Goal: Task Accomplishment & Management: Manage account settings

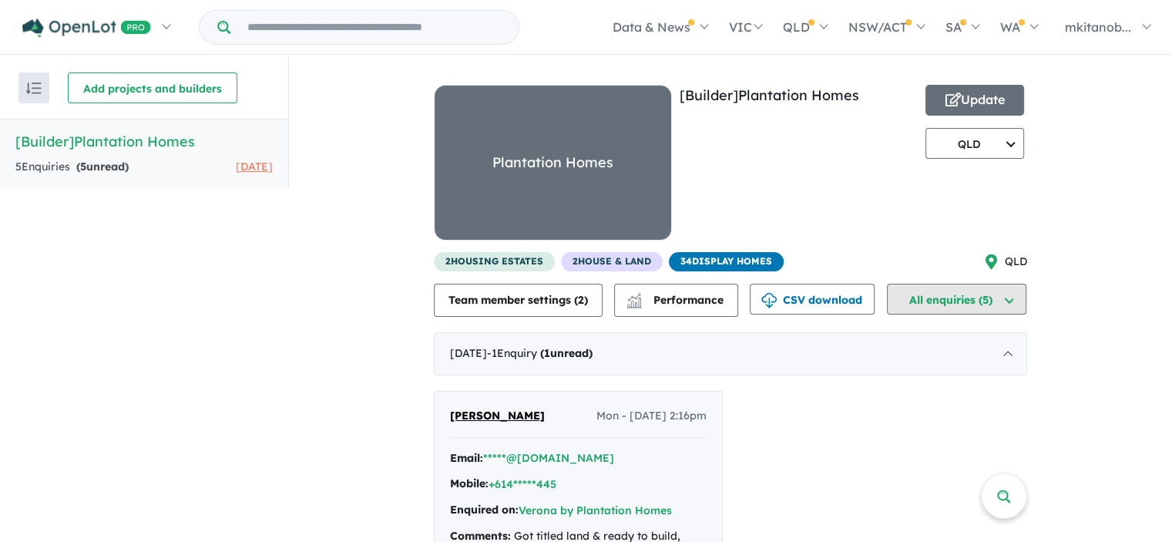
click at [1016, 284] on button "All enquiries (5)" at bounding box center [956, 299] width 139 height 31
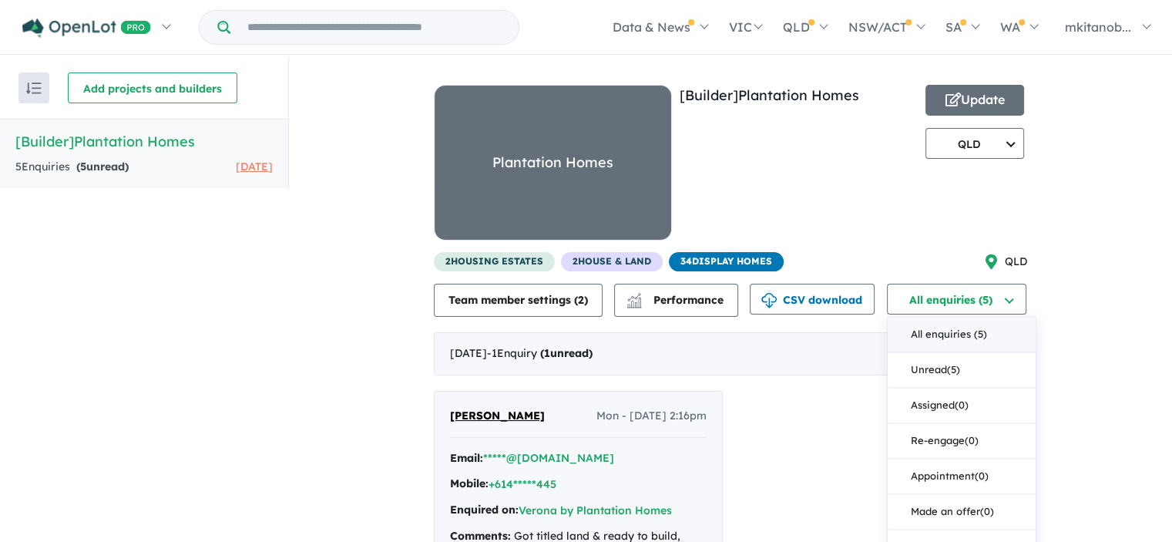
click at [1134, 311] on div "View all builders in your account 5 Enquir ies ( 5 unread) 10 days ago [Builder…" at bounding box center [730, 435] width 883 height 756
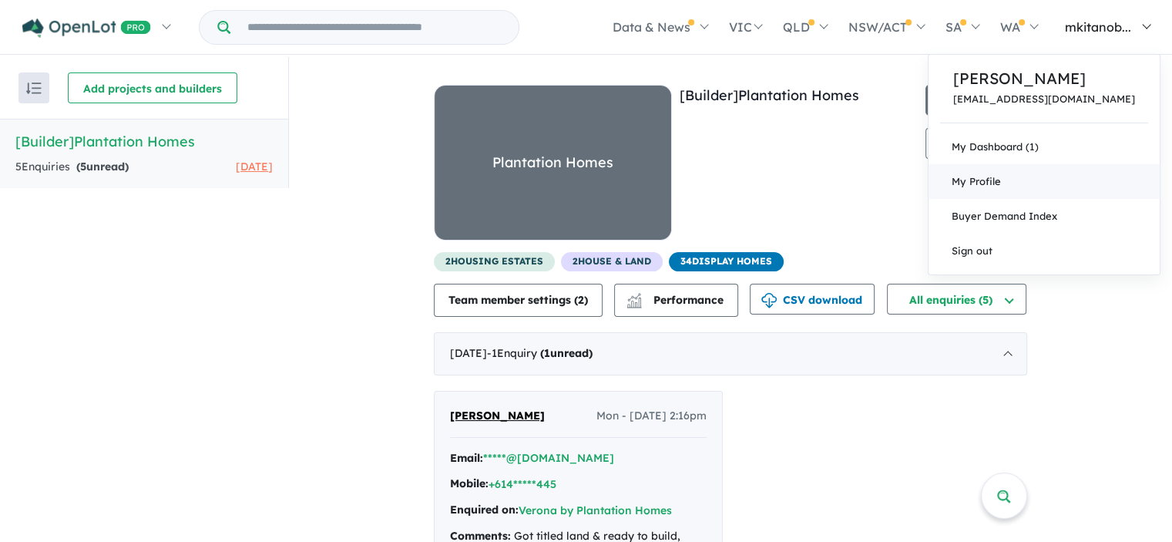
click at [986, 180] on span "My Profile" at bounding box center [976, 181] width 49 height 12
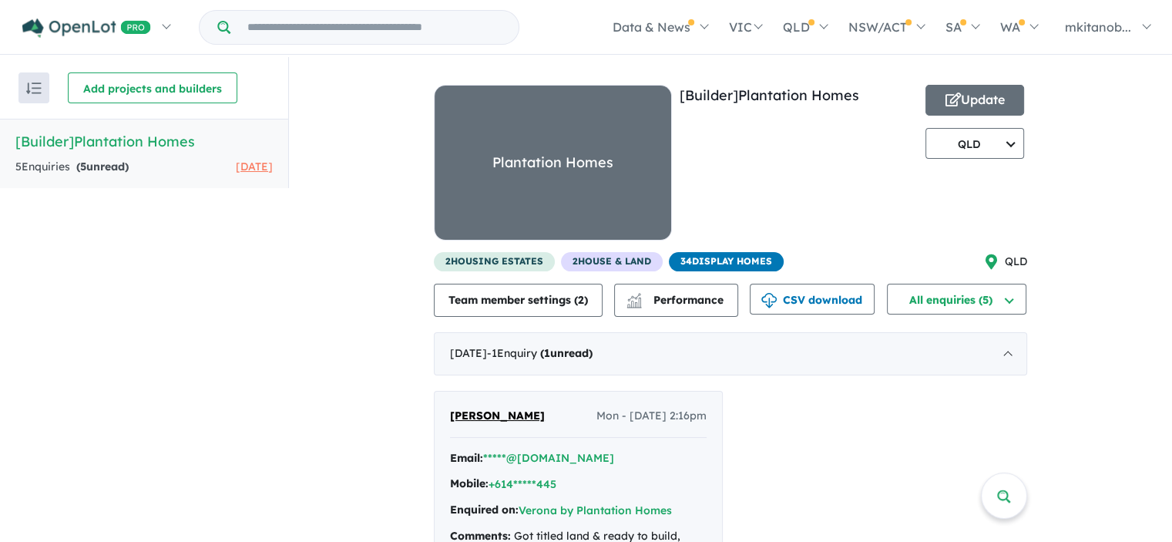
click at [552, 163] on div "Plantation Homes" at bounding box center [552, 163] width 121 height 24
click at [965, 96] on button "Update" at bounding box center [975, 100] width 99 height 31
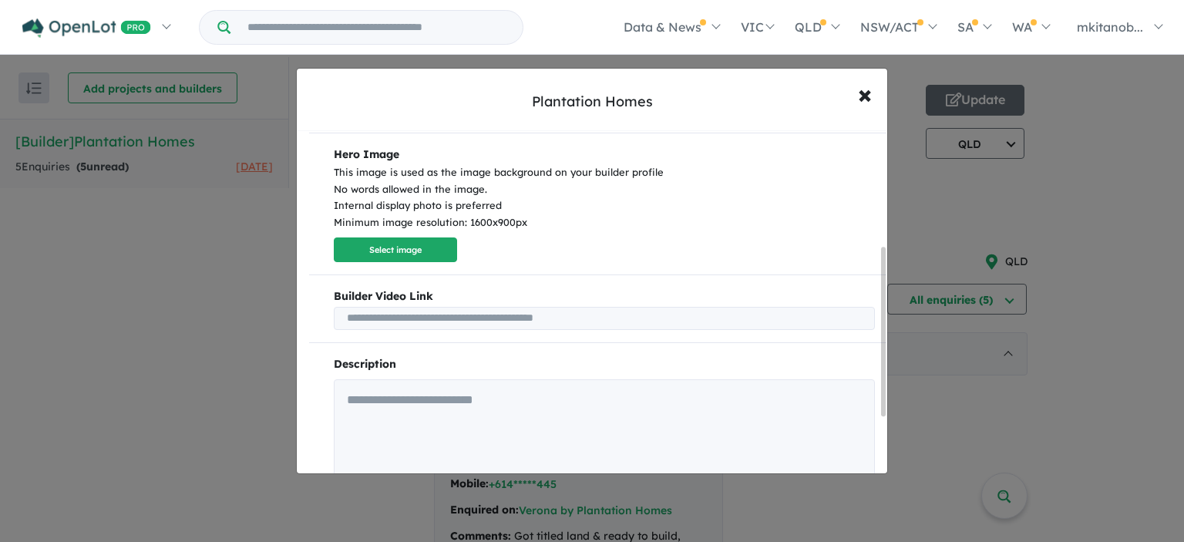
scroll to position [231, 0]
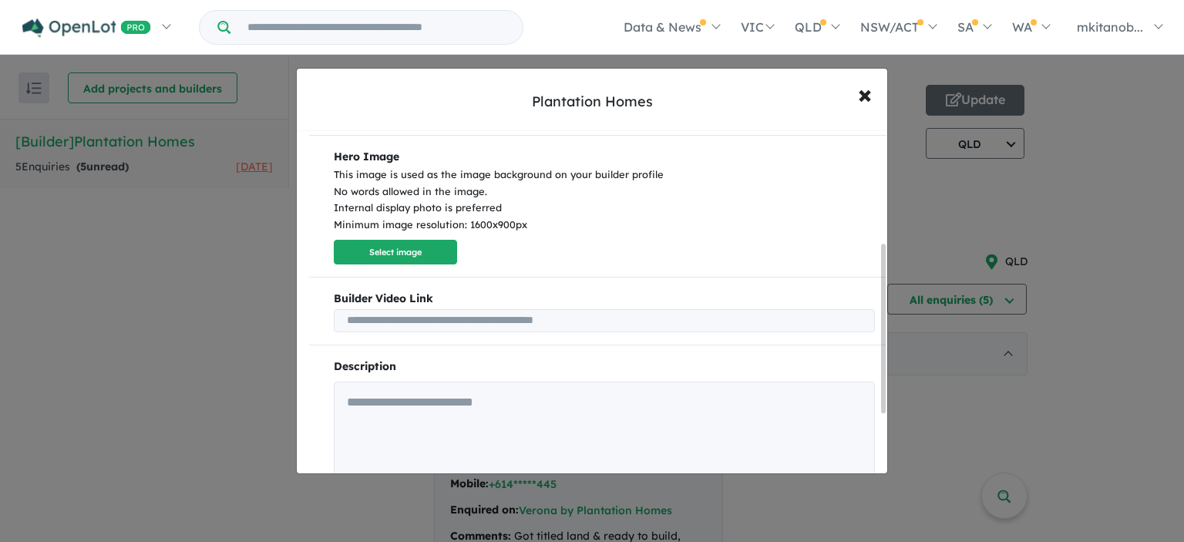
click at [489, 316] on input "text" at bounding box center [604, 320] width 541 height 23
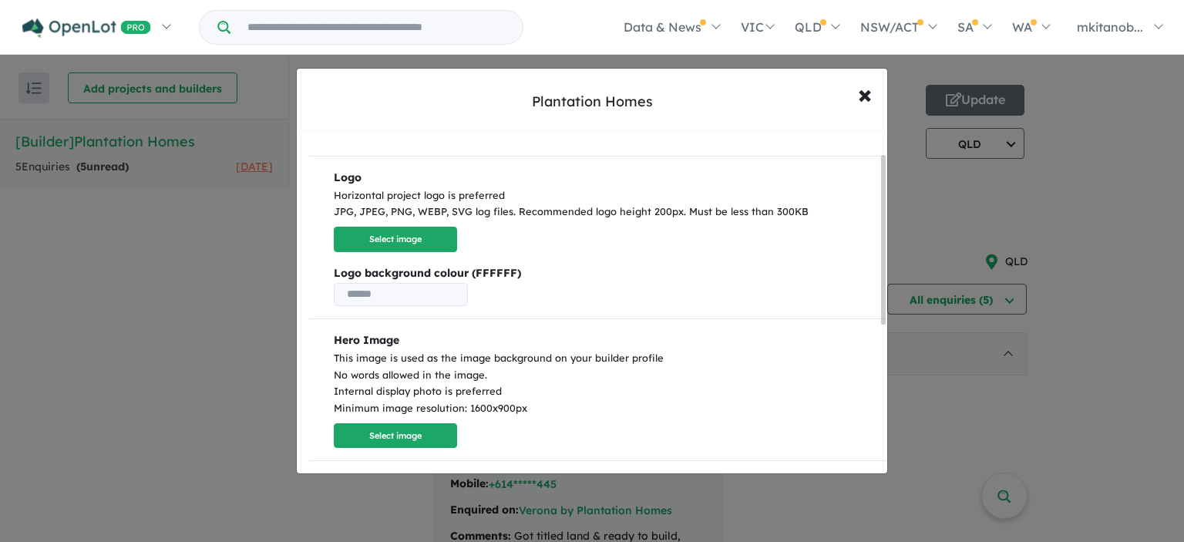
scroll to position [46, 0]
click at [396, 301] on input "text" at bounding box center [401, 295] width 134 height 23
click at [777, 287] on p "Logo background colour (FFFFFF)" at bounding box center [604, 287] width 541 height 42
click at [383, 247] on button "Select image" at bounding box center [395, 240] width 123 height 25
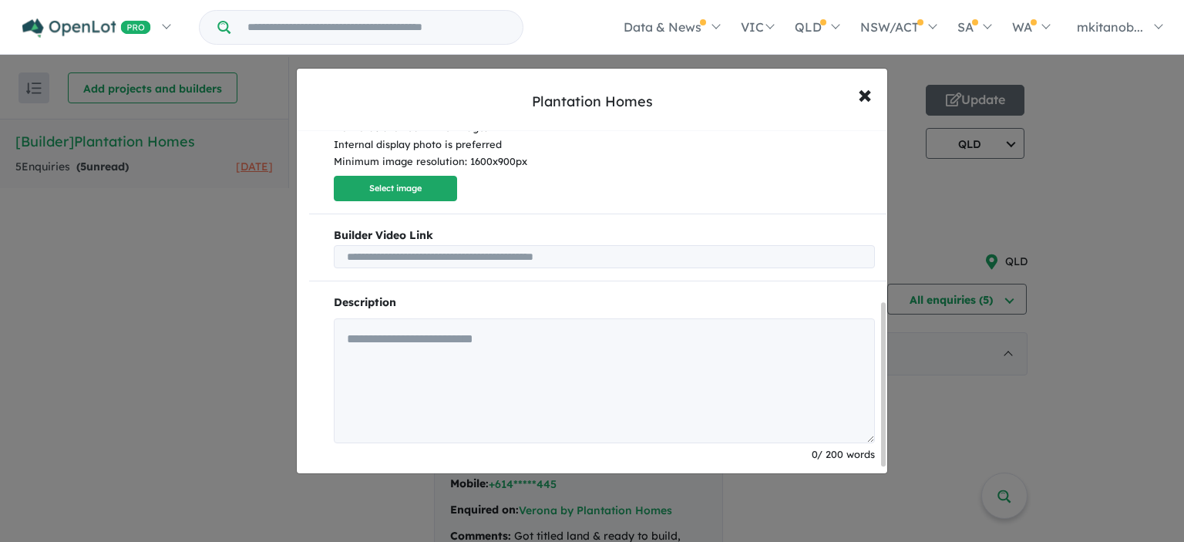
scroll to position [375, 0]
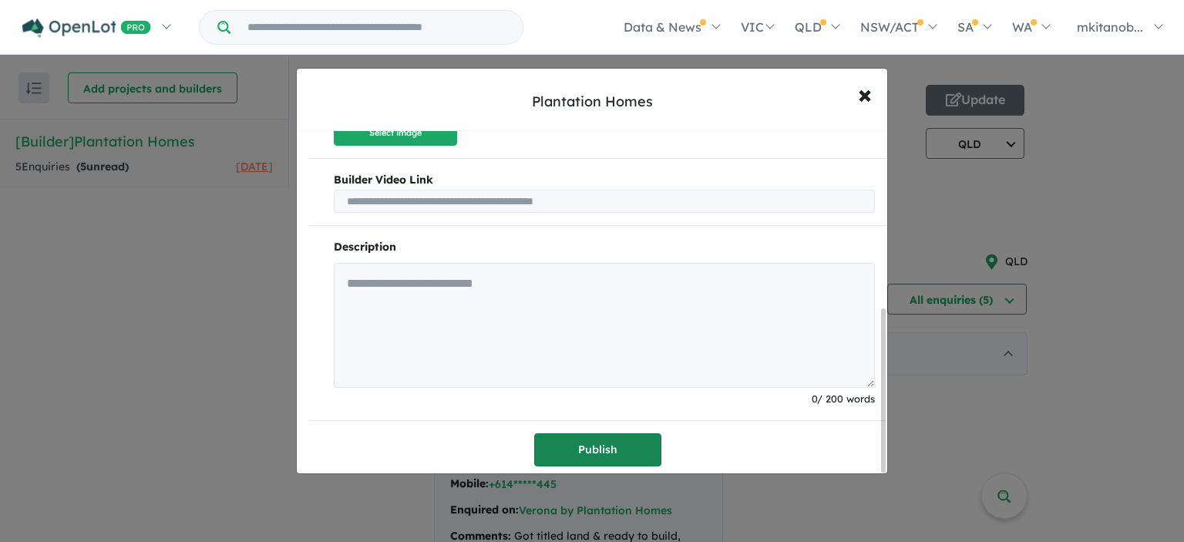
click at [605, 448] on button "Publish" at bounding box center [597, 449] width 127 height 33
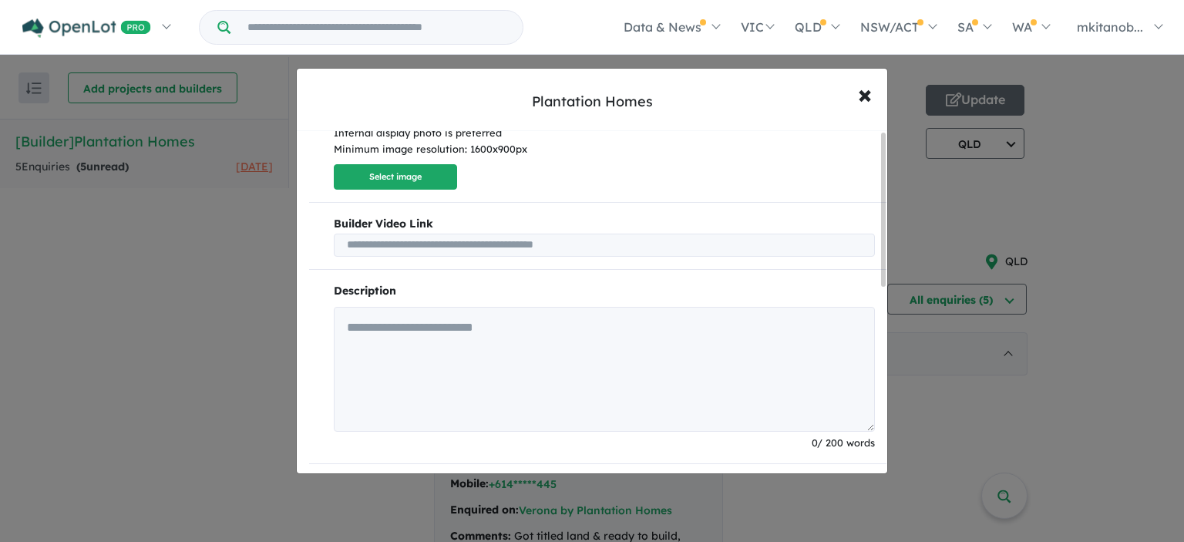
scroll to position [0, 0]
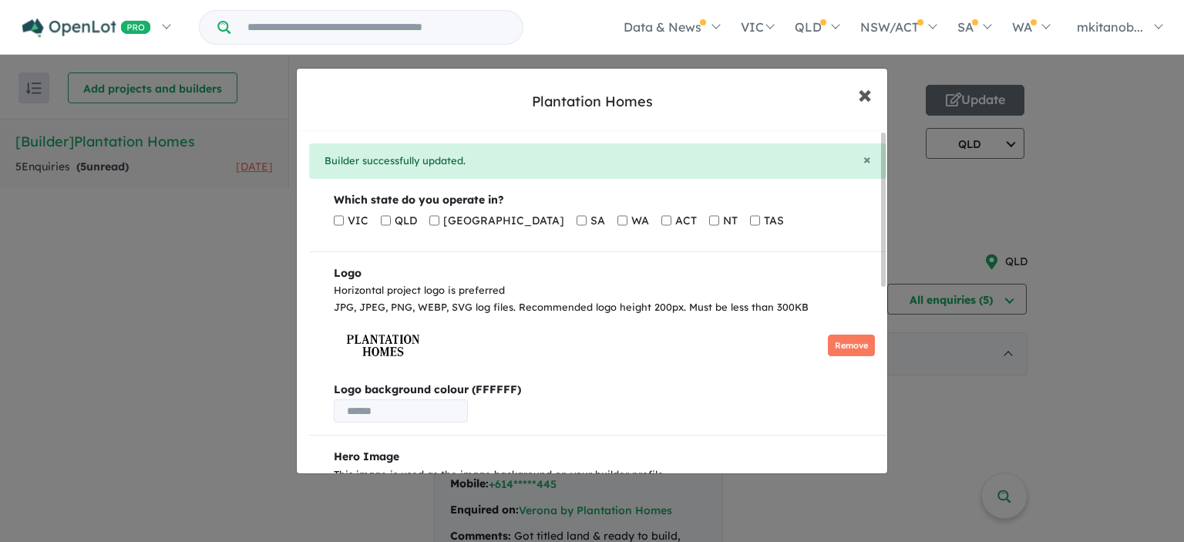
click at [866, 99] on span "×" at bounding box center [865, 93] width 14 height 33
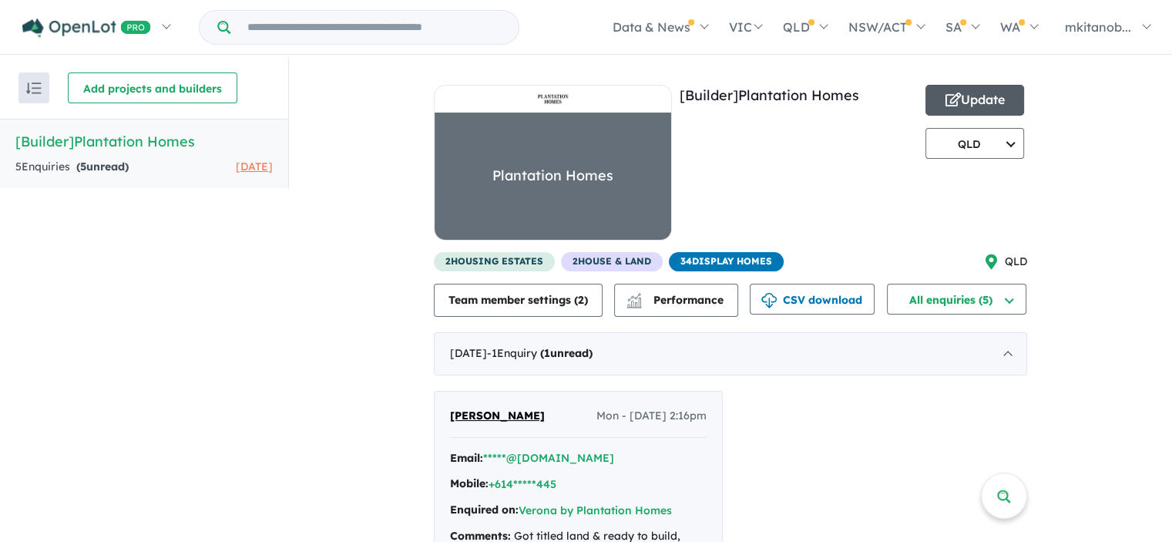
click at [956, 92] on icon "button" at bounding box center [953, 99] width 15 height 14
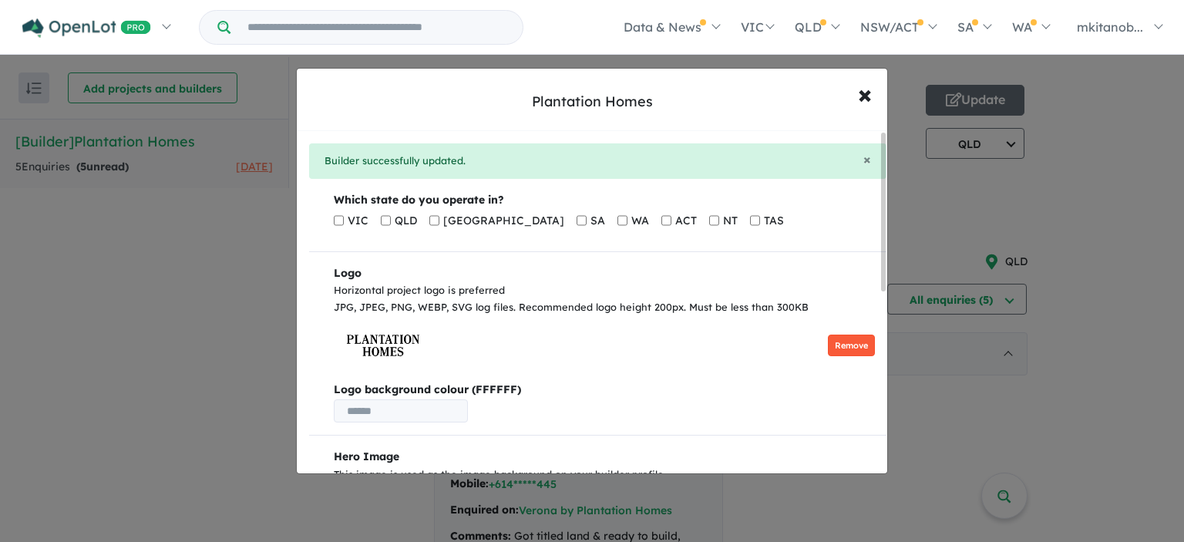
click at [845, 353] on button "Remove" at bounding box center [851, 345] width 47 height 22
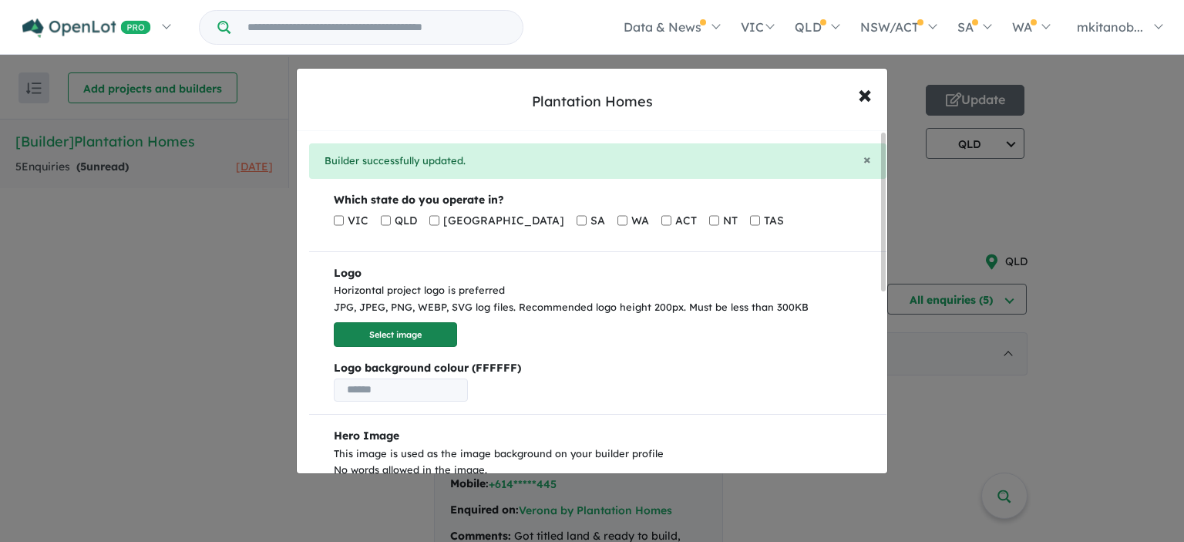
click at [420, 334] on button "Select image" at bounding box center [395, 334] width 123 height 25
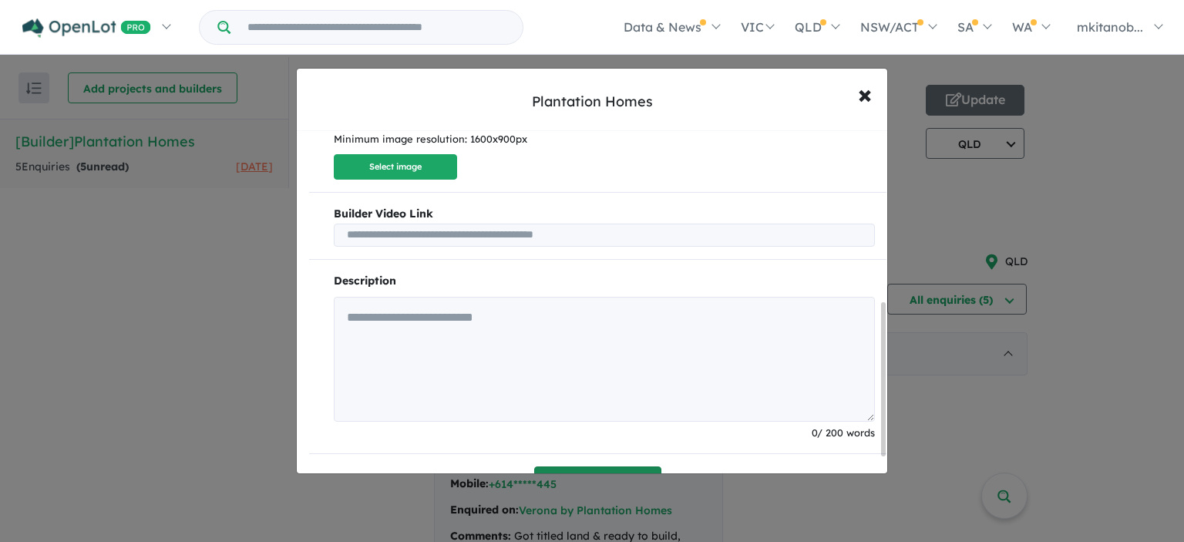
scroll to position [422, 0]
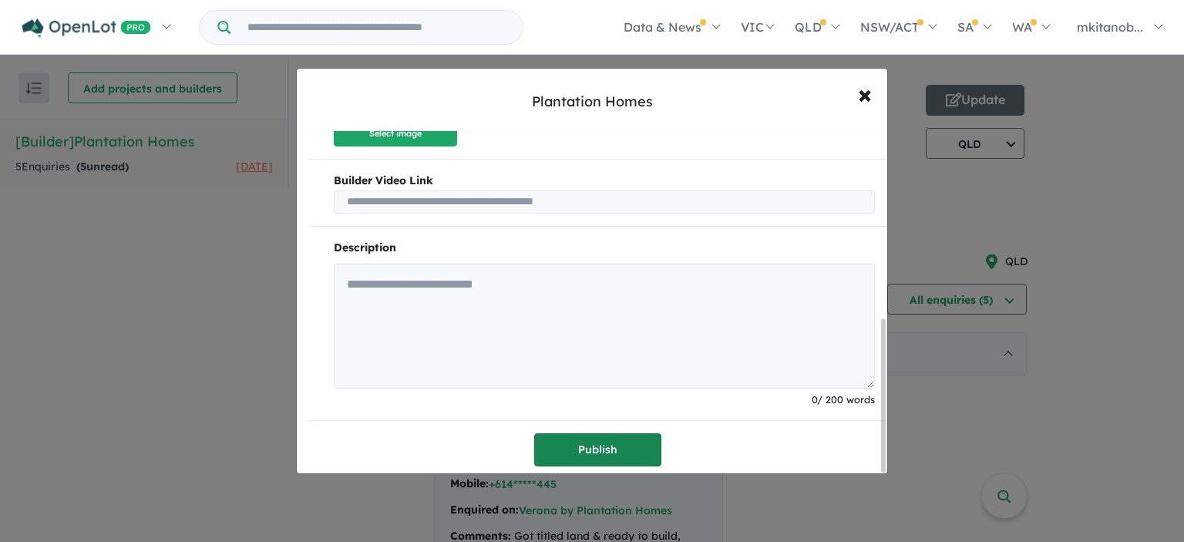
click at [603, 444] on button "Publish" at bounding box center [597, 449] width 127 height 33
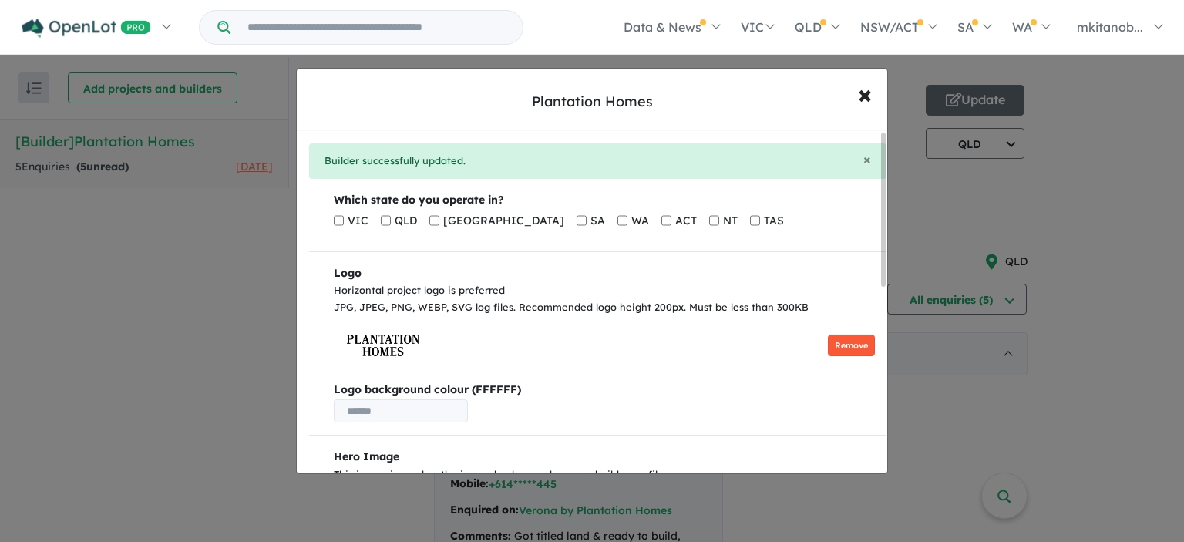
click at [850, 338] on button "Remove" at bounding box center [851, 345] width 47 height 22
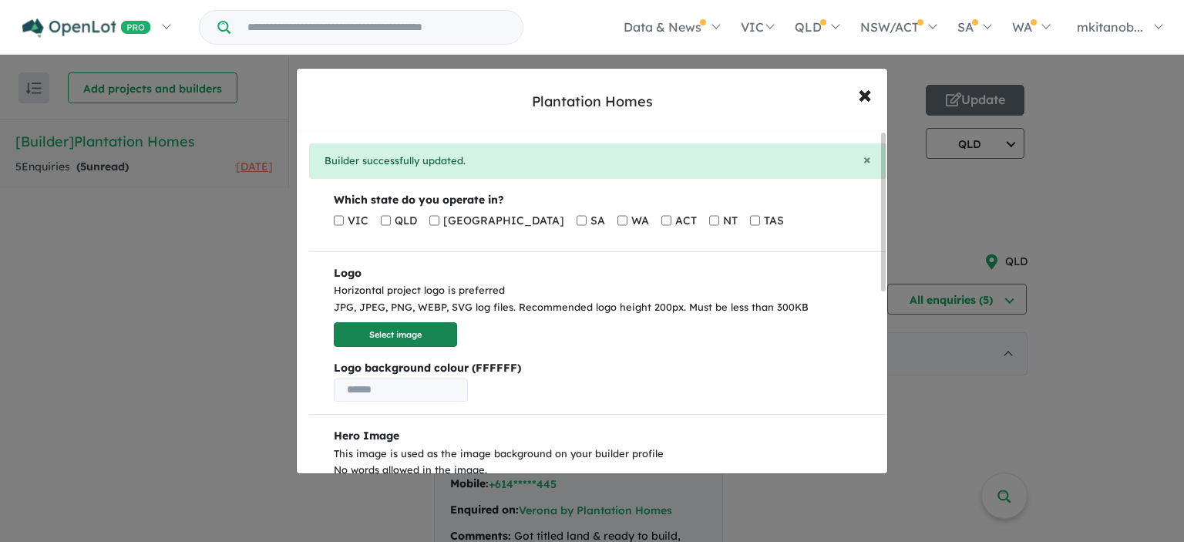
click at [413, 340] on button "Select image" at bounding box center [395, 334] width 123 height 25
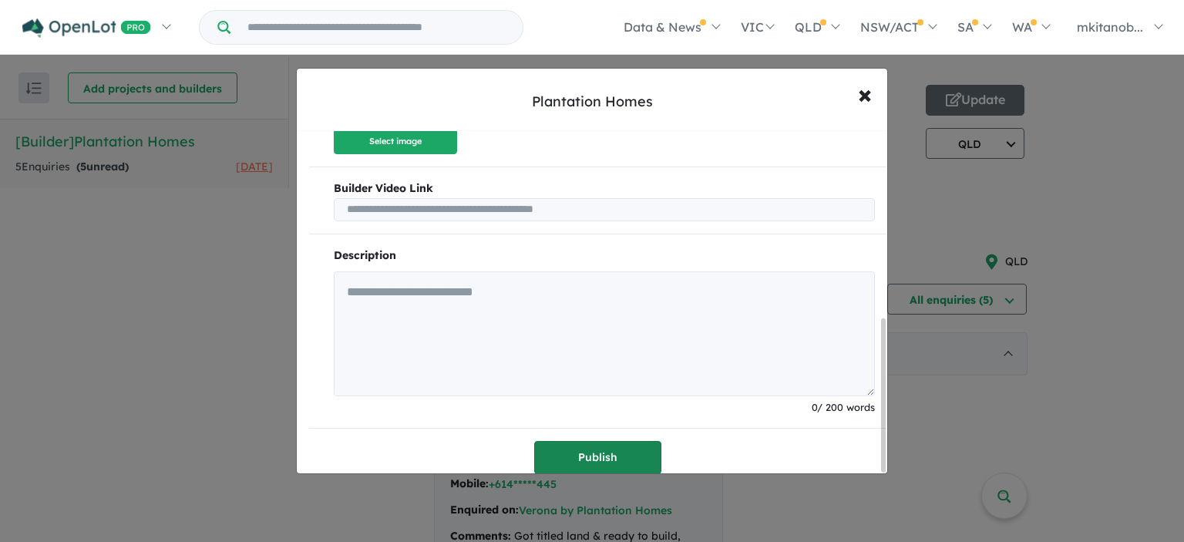
scroll to position [422, 0]
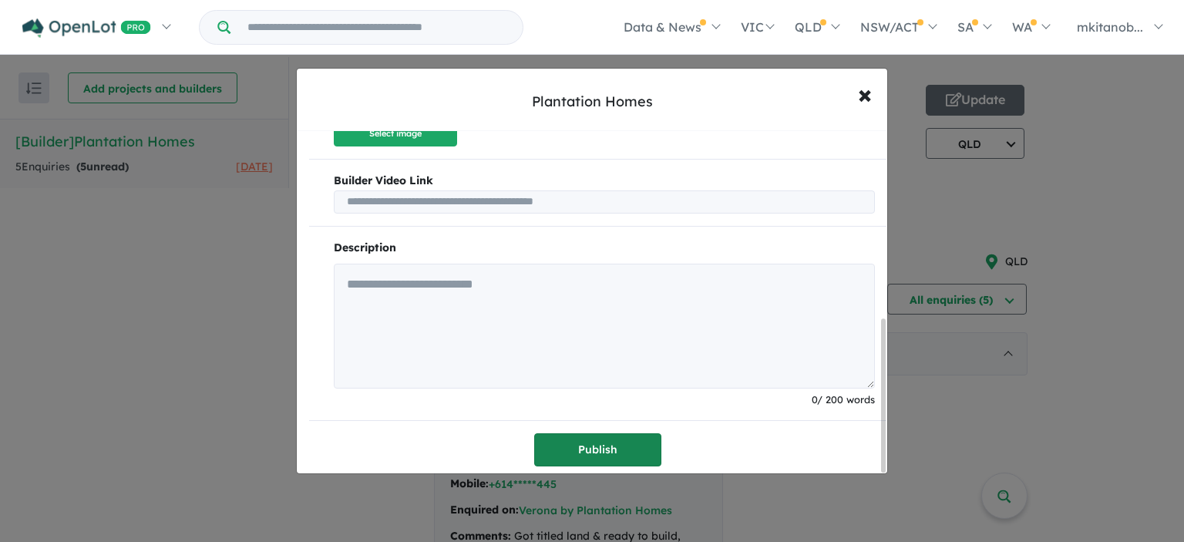
click at [598, 449] on button "Publish" at bounding box center [597, 449] width 127 height 33
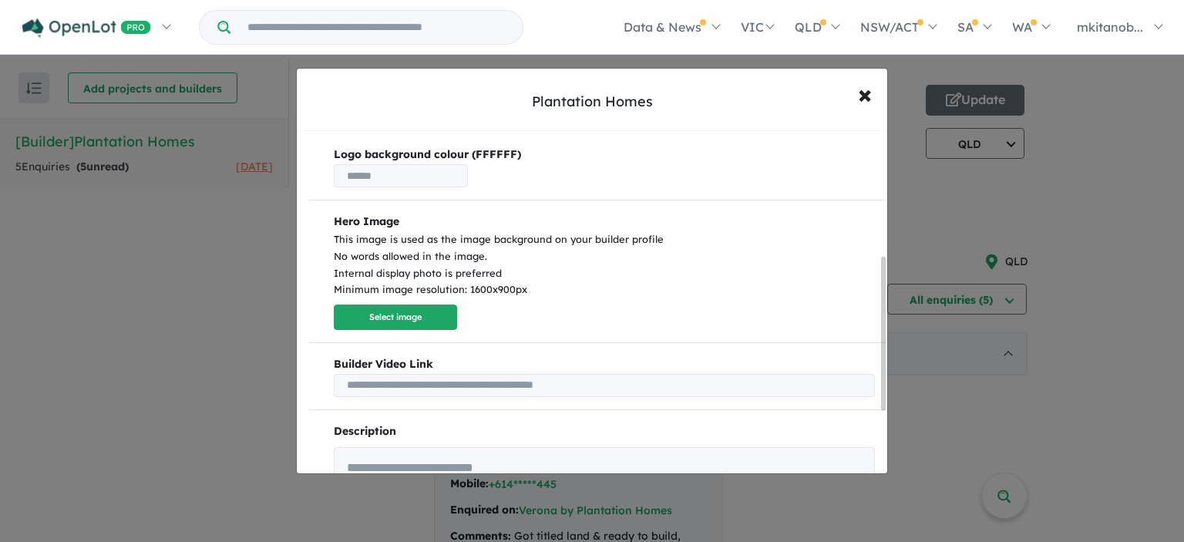
scroll to position [308, 0]
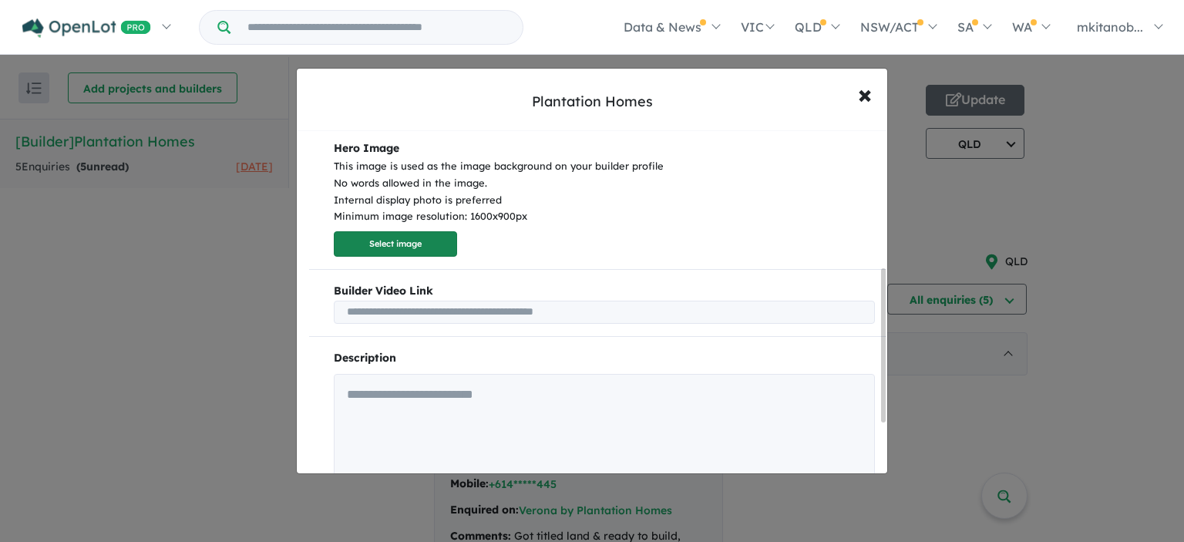
click at [382, 247] on button "Select image" at bounding box center [395, 243] width 123 height 25
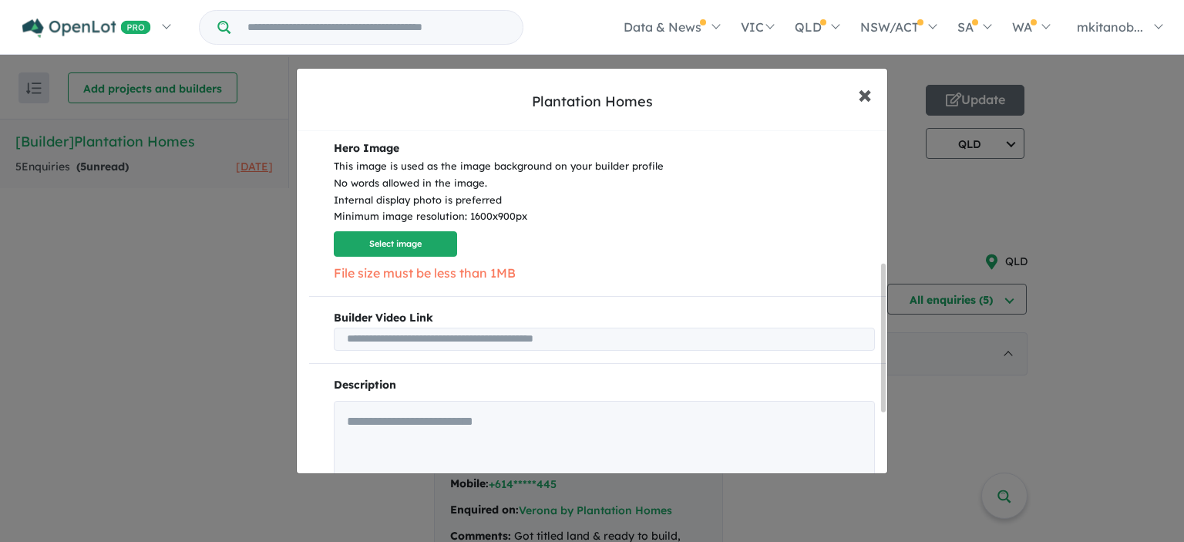
click at [869, 89] on span "×" at bounding box center [865, 93] width 14 height 33
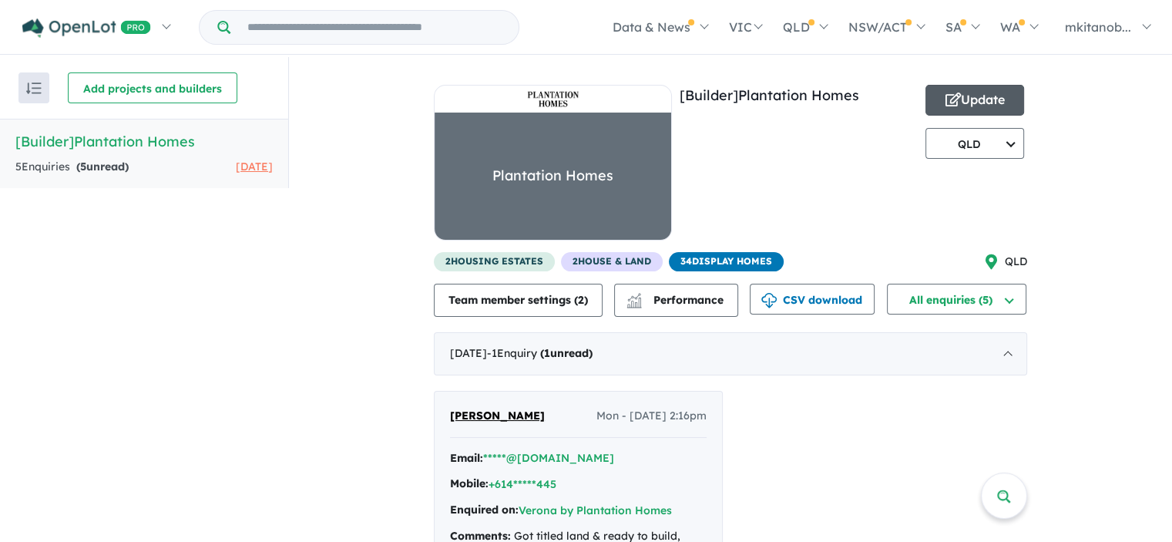
click at [962, 92] on button "Update" at bounding box center [975, 100] width 99 height 31
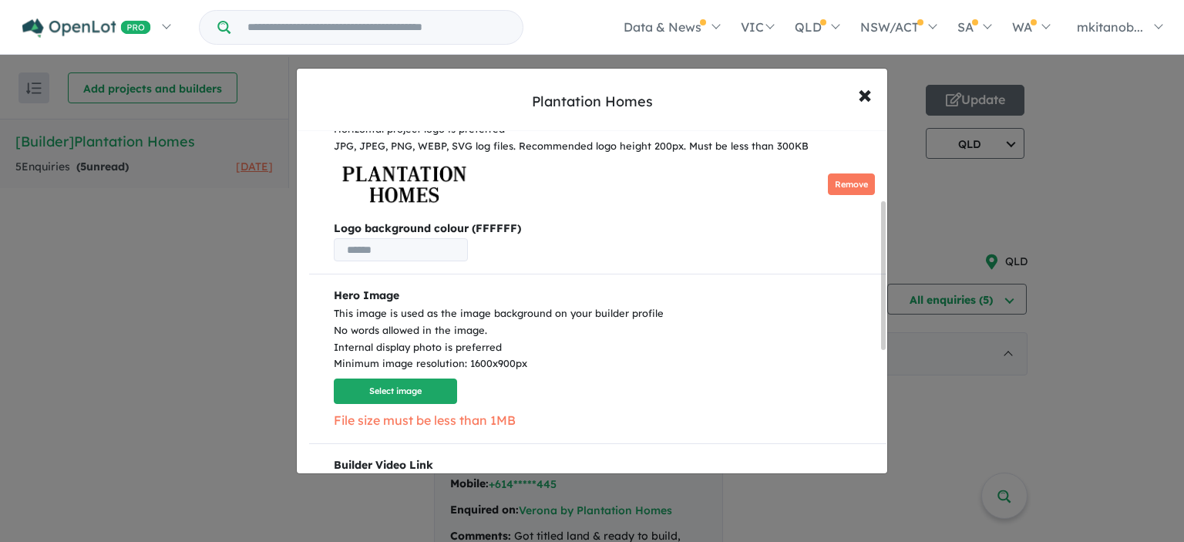
scroll to position [385, 0]
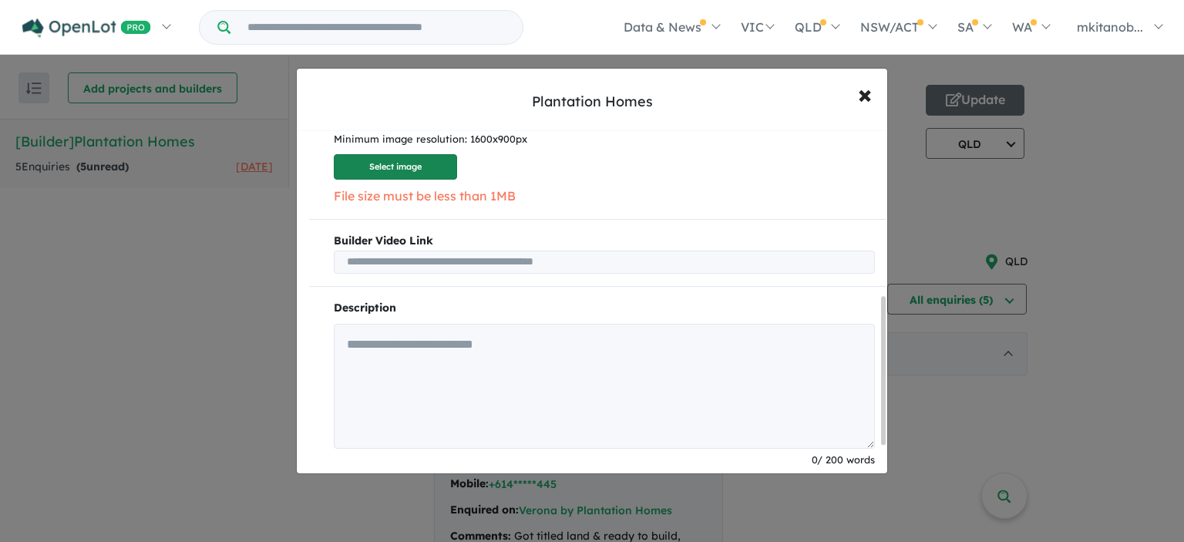
click at [410, 160] on button "Select image" at bounding box center [395, 166] width 123 height 25
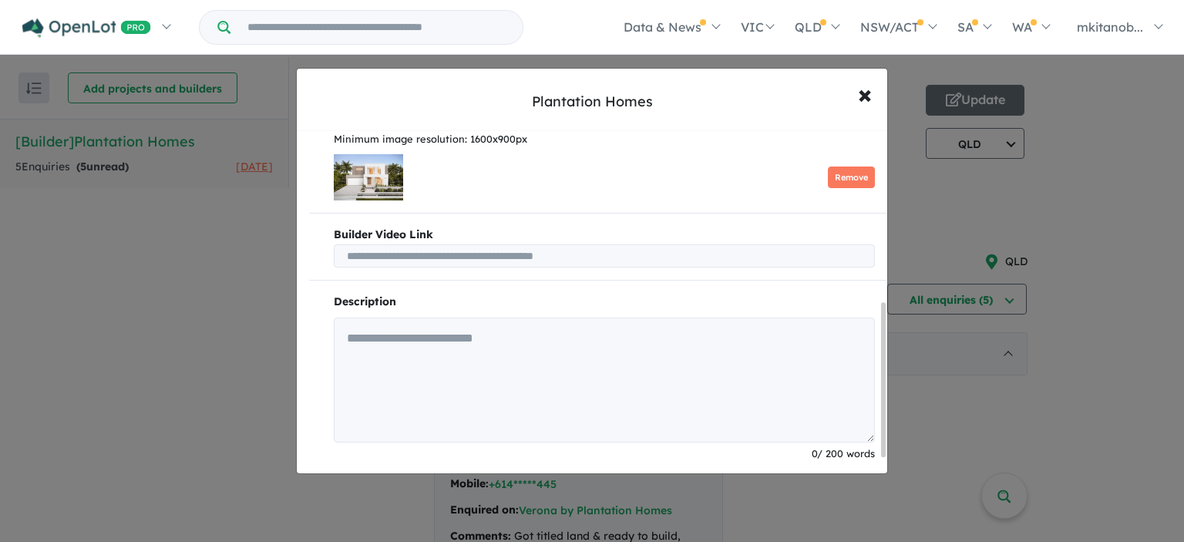
scroll to position [443, 0]
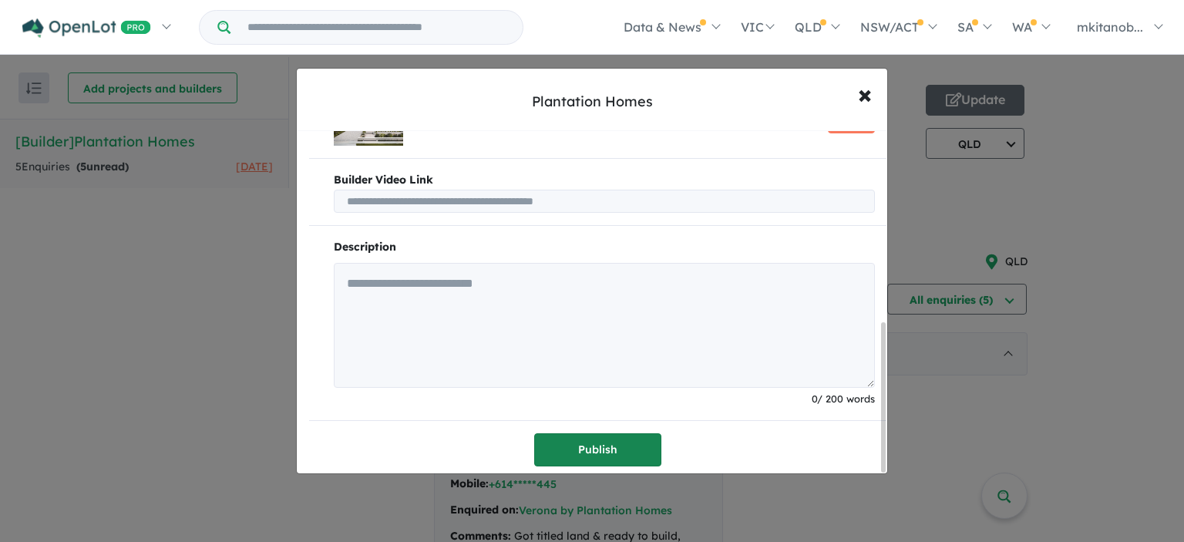
click at [606, 447] on button "Publish" at bounding box center [597, 449] width 127 height 33
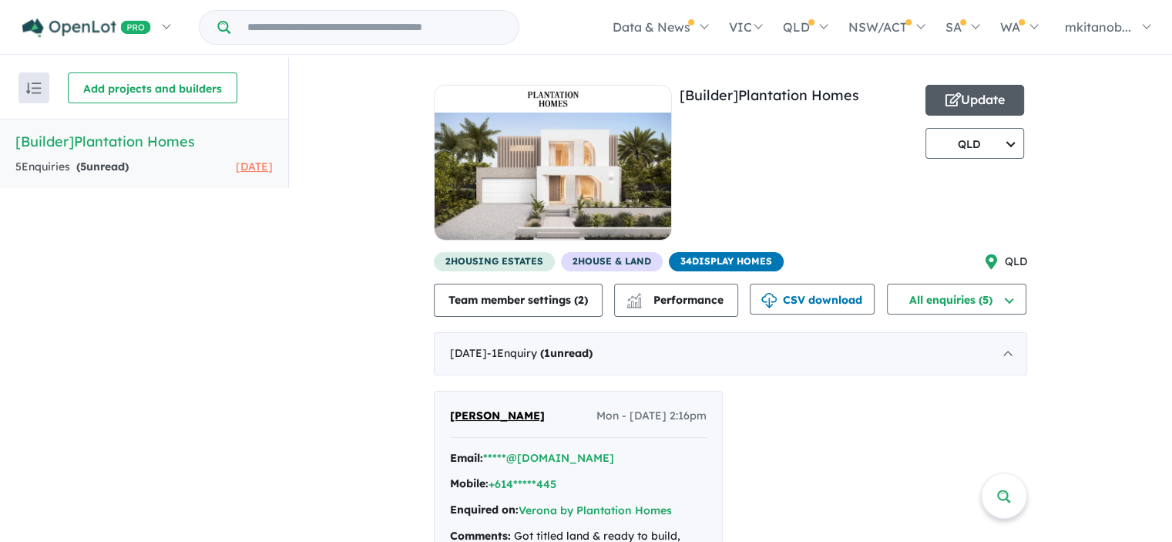
click at [967, 89] on button "Update" at bounding box center [975, 100] width 99 height 31
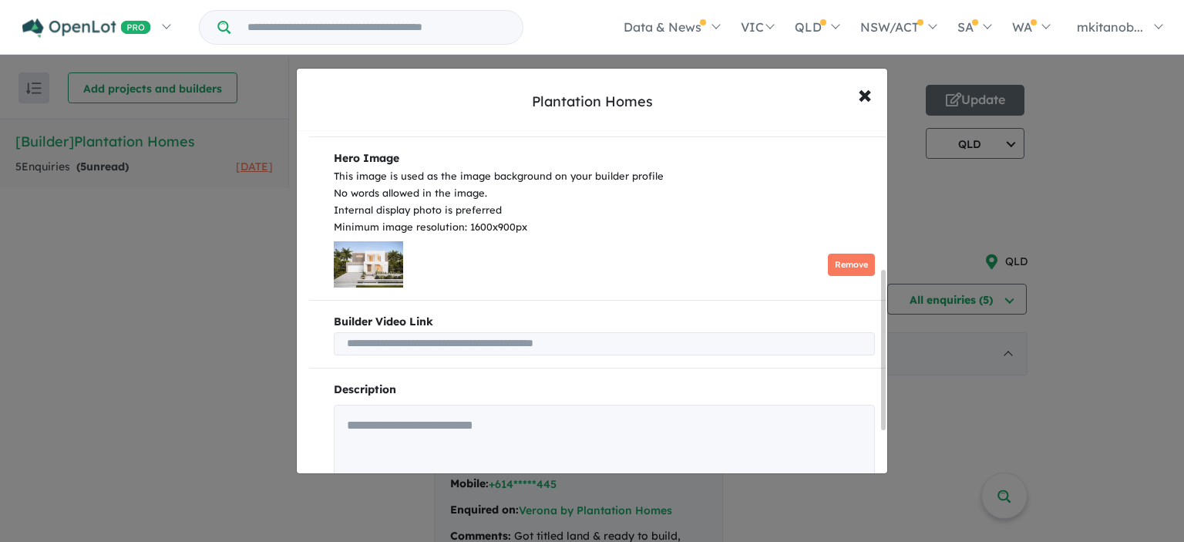
scroll to position [240, 0]
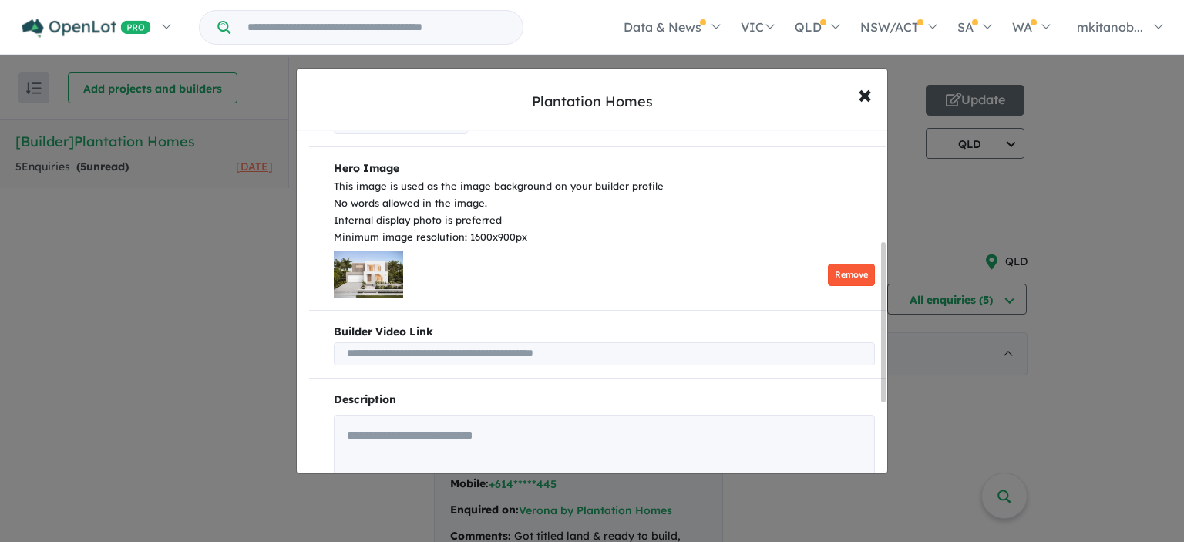
click at [851, 270] on button "Remove" at bounding box center [851, 275] width 47 height 22
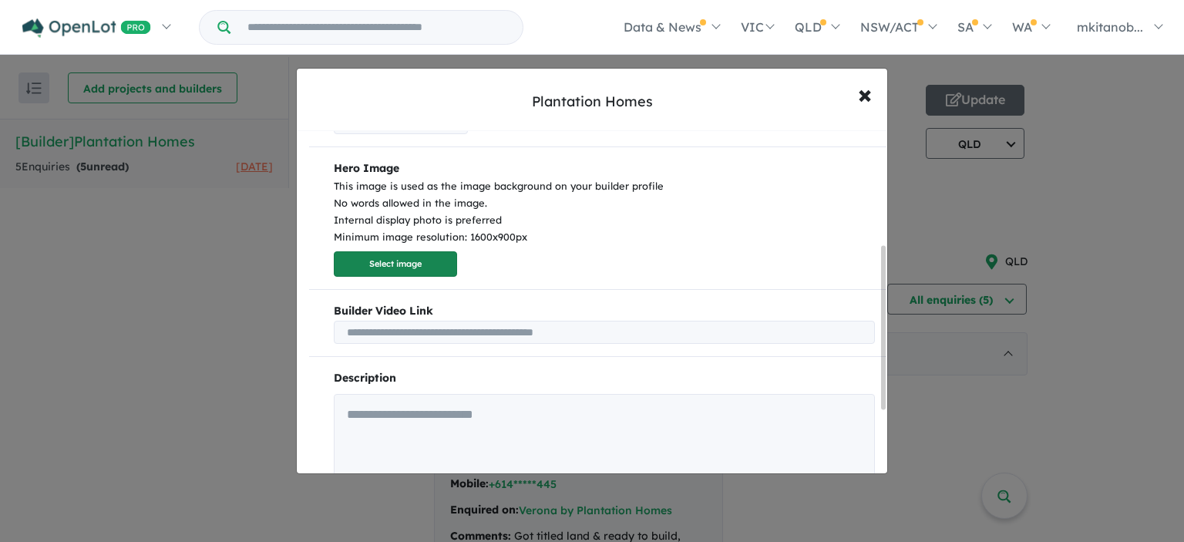
click at [398, 260] on button "Select image" at bounding box center [395, 263] width 123 height 25
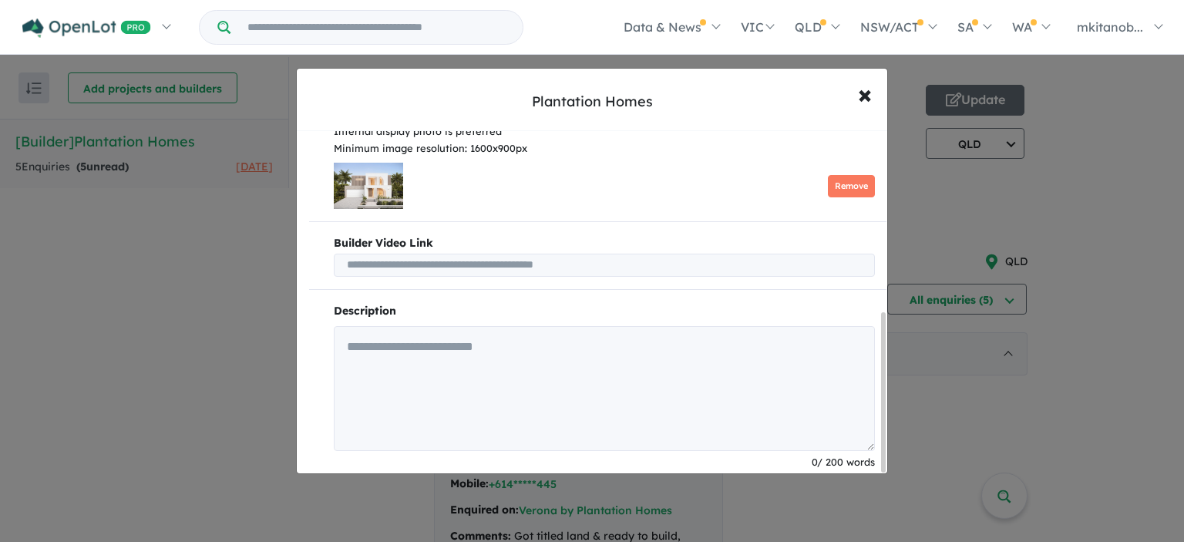
scroll to position [395, 0]
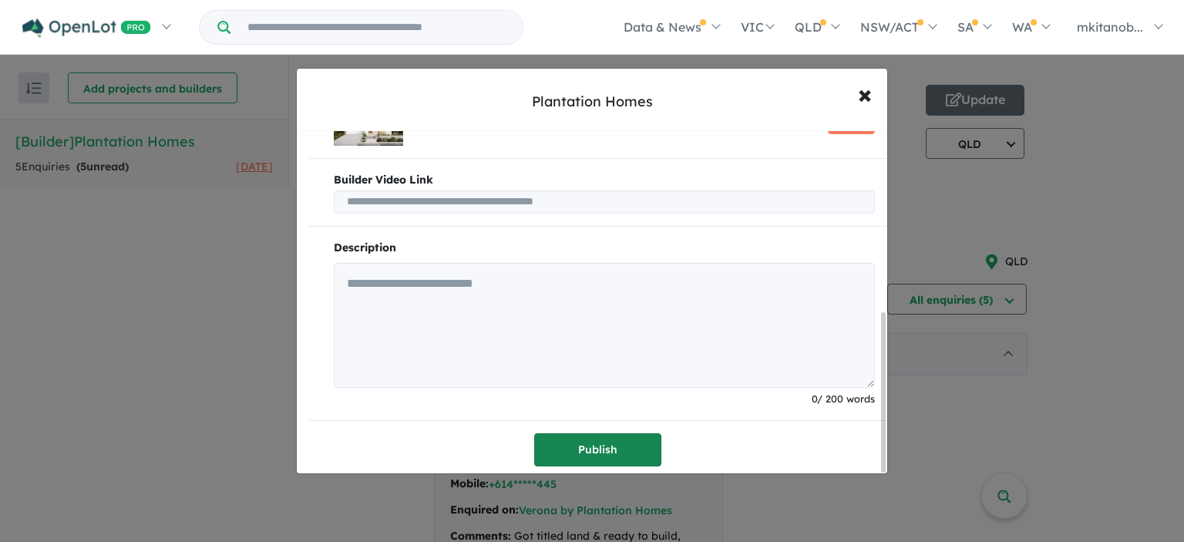
click at [595, 446] on button "Publish" at bounding box center [597, 449] width 127 height 33
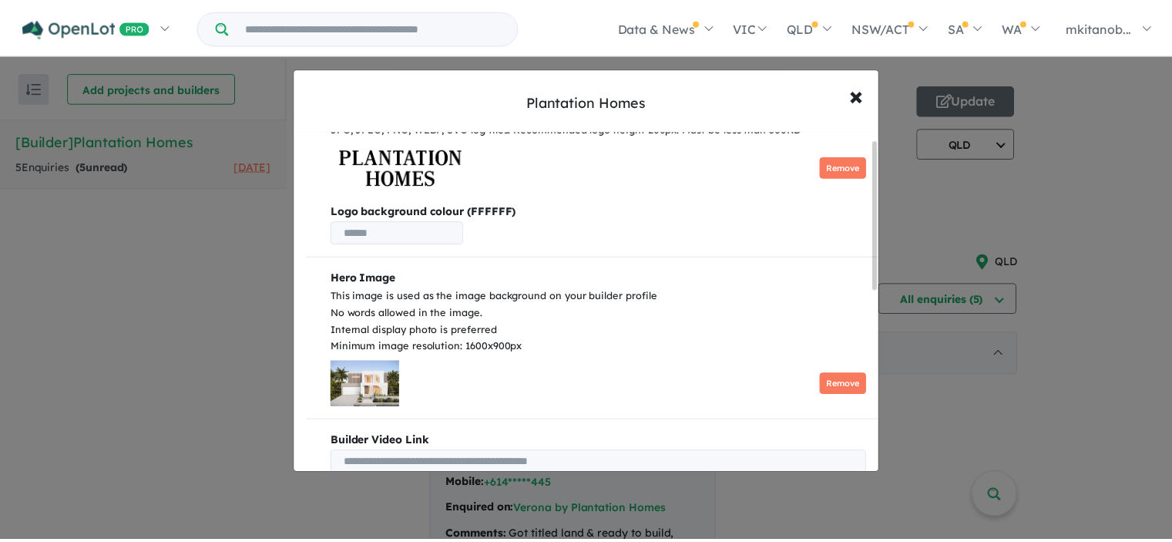
scroll to position [443, 0]
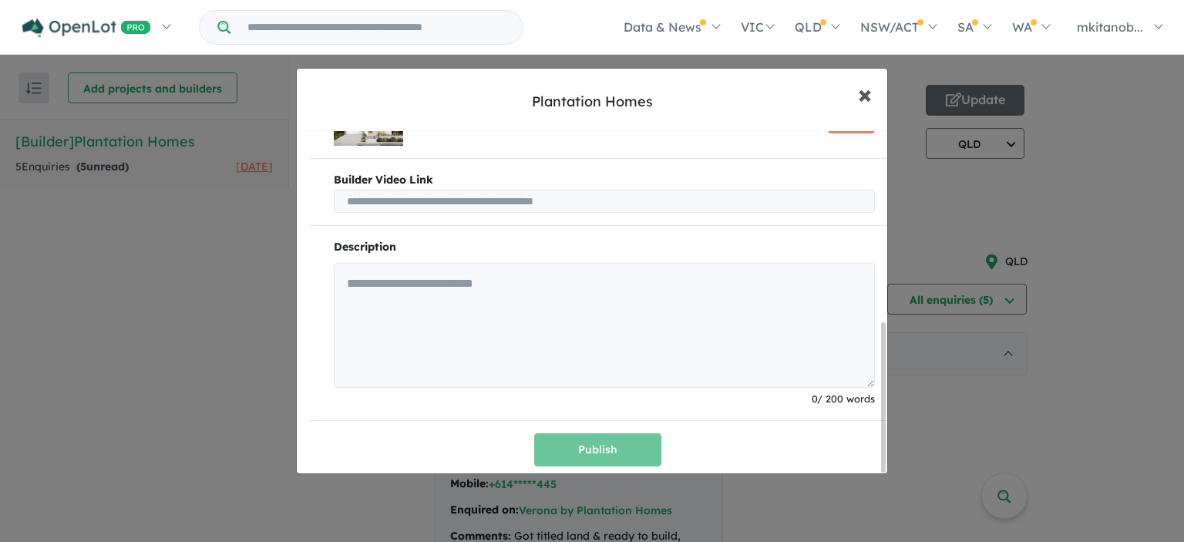
click at [861, 92] on span "×" at bounding box center [865, 93] width 14 height 33
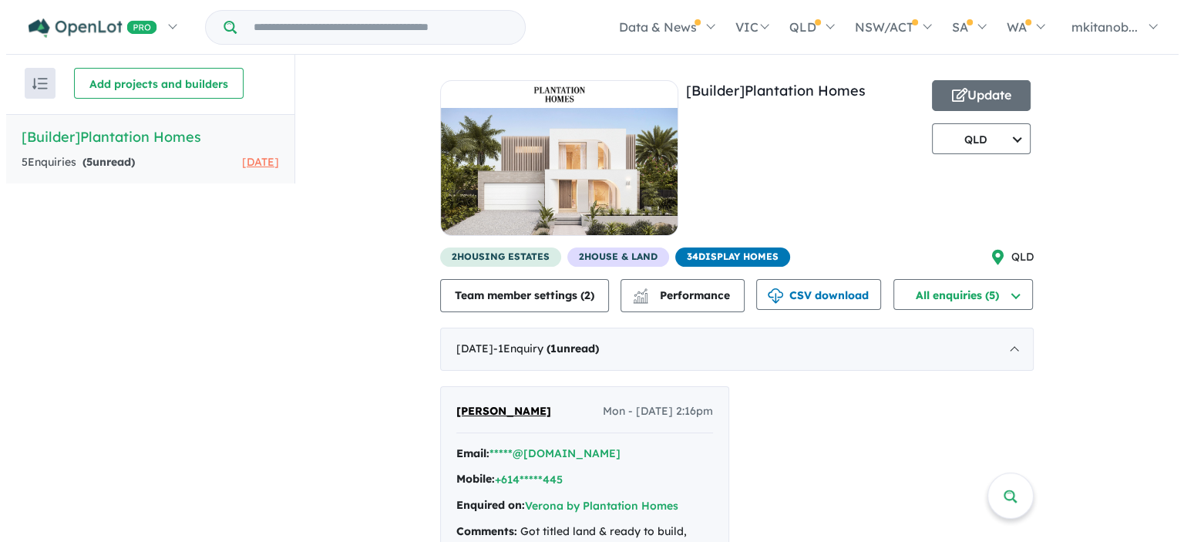
scroll to position [0, 0]
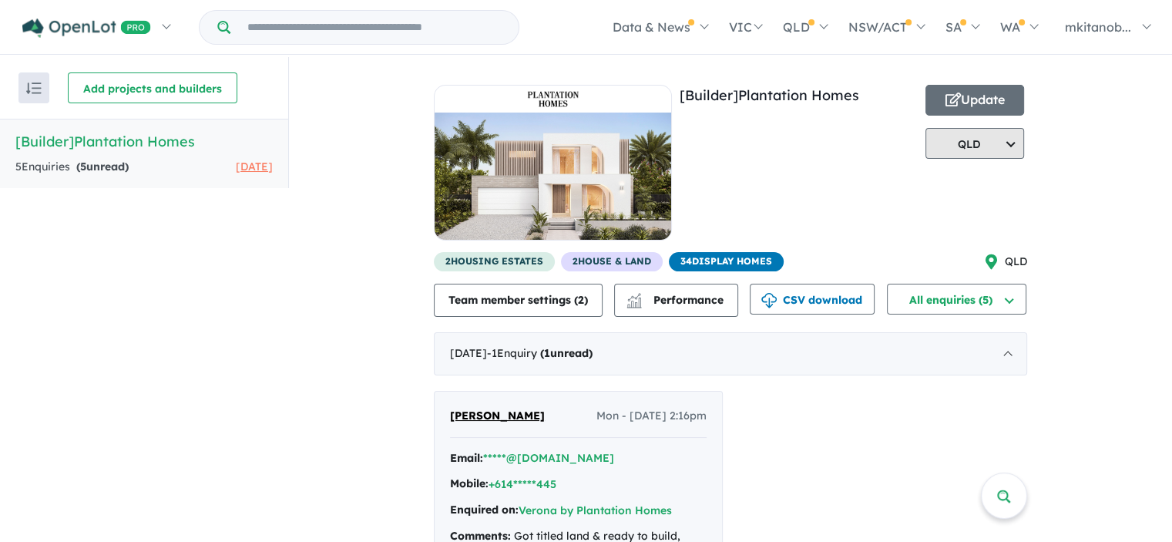
click at [1007, 151] on button "QLD" at bounding box center [975, 143] width 99 height 31
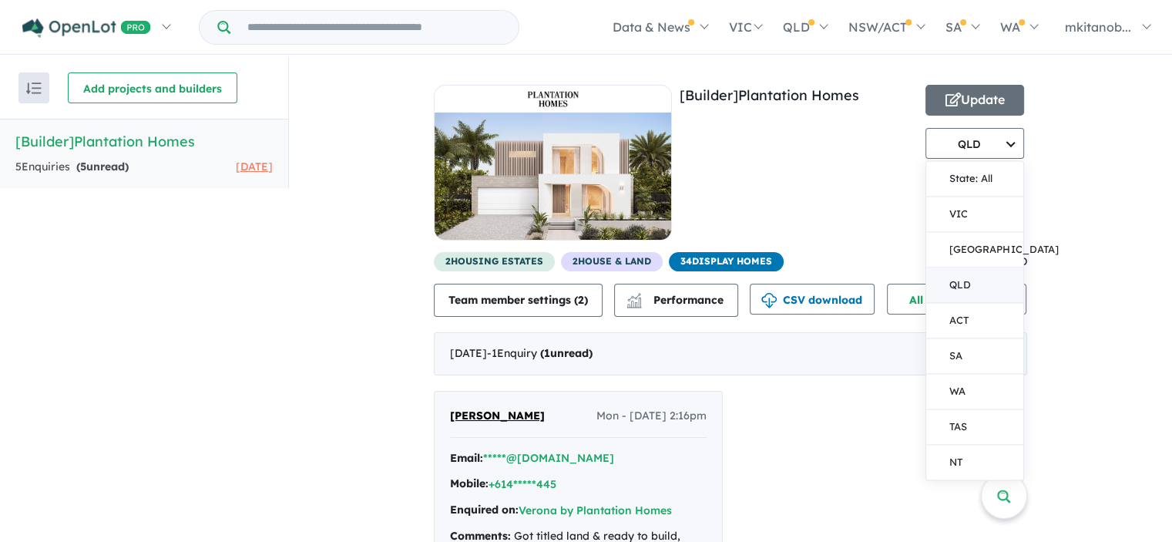
click at [1116, 135] on div "View all builders in your account 5 Enquir ies ( 5 unread) 10 days ago [Builder…" at bounding box center [730, 435] width 883 height 756
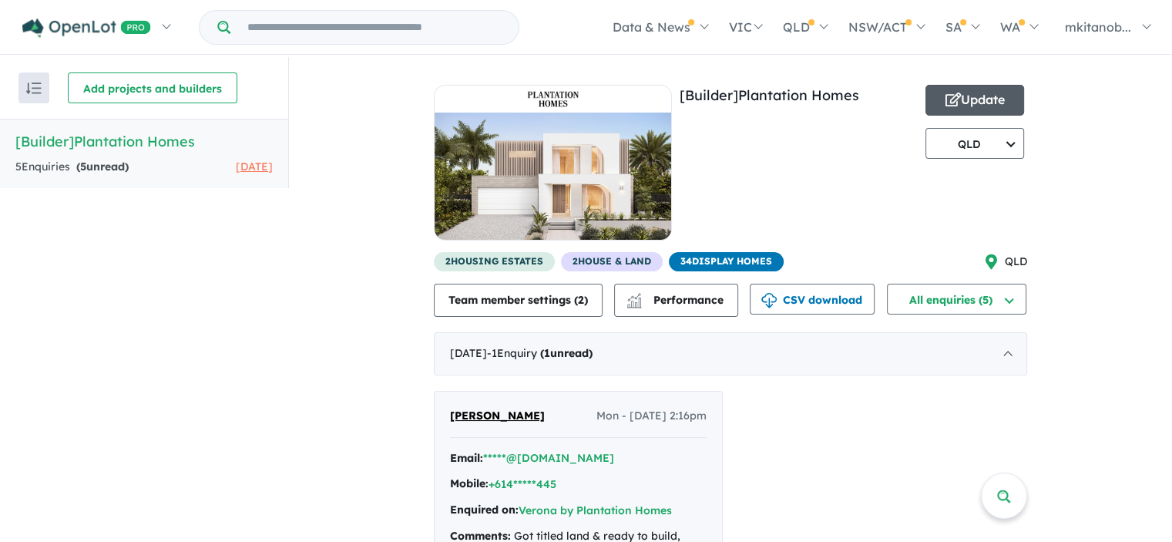
click at [996, 101] on button "Update" at bounding box center [975, 100] width 99 height 31
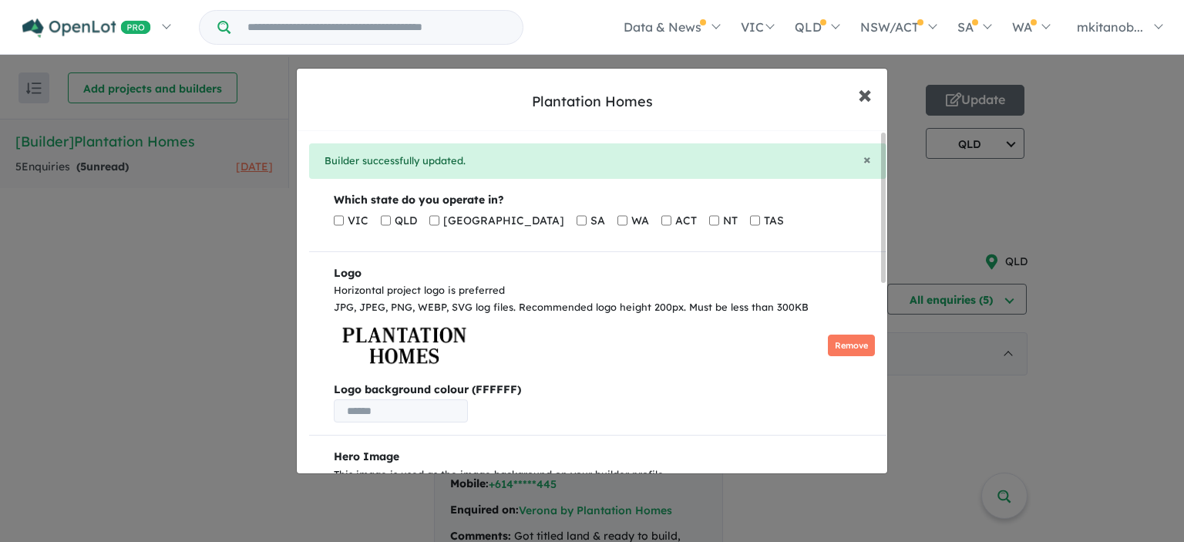
click at [868, 91] on span "×" at bounding box center [865, 93] width 14 height 33
